Goal: Task Accomplishment & Management: Manage account settings

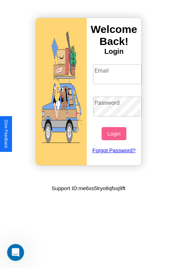
click at [118, 74] on input "Email" at bounding box center [117, 75] width 49 height 20
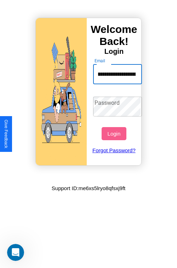
scroll to position [0, 36]
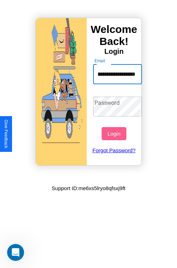
type input "**********"
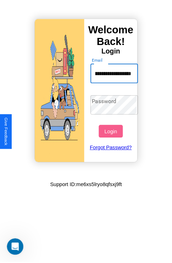
scroll to position [0, 0]
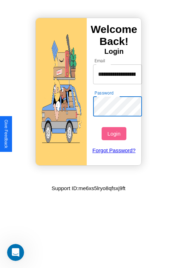
click at [115, 134] on button "Login" at bounding box center [114, 133] width 24 height 13
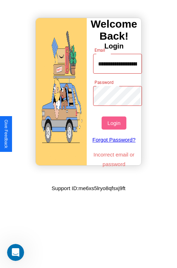
click at [115, 123] on button "Login" at bounding box center [114, 123] width 24 height 13
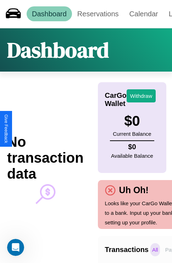
scroll to position [0, 52]
